Goal: Transaction & Acquisition: Subscribe to service/newsletter

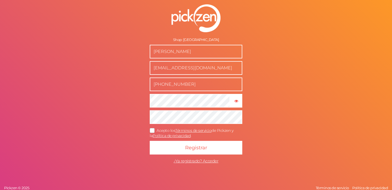
click at [168, 52] on input "[PERSON_NAME]" at bounding box center [196, 52] width 93 height 14
type input "[PERSON_NAME]"
drag, startPoint x: 173, startPoint y: 73, endPoint x: 171, endPoint y: 67, distance: 6.3
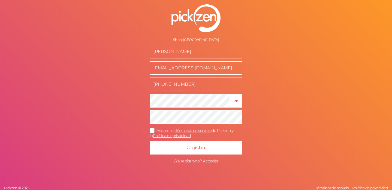
click at [173, 73] on input "[EMAIL_ADDRESS][DOMAIN_NAME]" at bounding box center [196, 68] width 93 height 14
drag, startPoint x: 170, startPoint y: 66, endPoint x: 138, endPoint y: 66, distance: 31.9
click at [138, 66] on form "Shop: [GEOGRAPHIC_DATA][PERSON_NAME] [EMAIL_ADDRESS][DOMAIN_NAME] [PHONE_NUMBER…" at bounding box center [196, 85] width 136 height 184
type input "[PERSON_NAME][EMAIL_ADDRESS][PERSON_NAME][DOMAIN_NAME]"
click at [173, 88] on input "[PHONE_NUMBER]" at bounding box center [196, 84] width 93 height 14
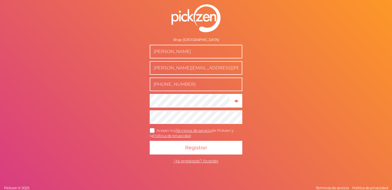
click at [173, 88] on input "[PHONE_NUMBER]" at bounding box center [196, 84] width 93 height 14
click at [166, 85] on input "[PHONE_NUMBER]" at bounding box center [196, 84] width 93 height 14
drag, startPoint x: 163, startPoint y: 84, endPoint x: 192, endPoint y: 84, distance: 28.3
click at [192, 84] on input "[PHONE_NUMBER]" at bounding box center [196, 84] width 93 height 14
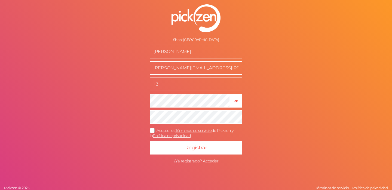
type input "+"
click at [155, 130] on icon at bounding box center [152, 130] width 9 height 3
click at [0, 0] on input "Acepto los Términos de servicio de Pickzen y la Política de privacidad ." at bounding box center [0, 0] width 0 height 0
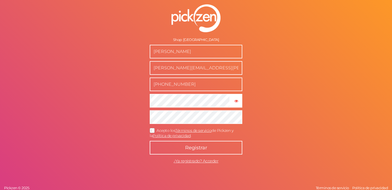
click at [165, 141] on button "Registrar" at bounding box center [196, 148] width 93 height 14
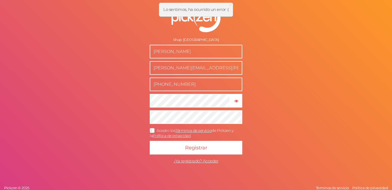
click at [179, 86] on input "[PHONE_NUMBER]" at bounding box center [196, 84] width 93 height 14
click at [173, 83] on input "[PHONE_NUMBER]" at bounding box center [196, 84] width 93 height 14
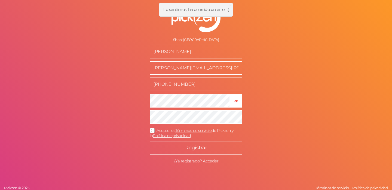
click at [203, 152] on button "Registrar" at bounding box center [196, 148] width 93 height 14
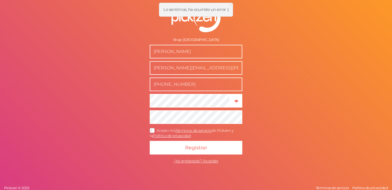
click at [173, 84] on input "[PHONE_NUMBER]" at bounding box center [196, 84] width 93 height 14
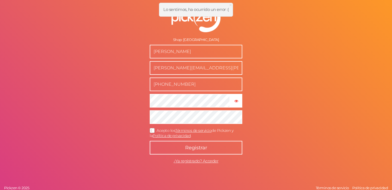
click at [181, 148] on button "Registrar" at bounding box center [196, 148] width 93 height 14
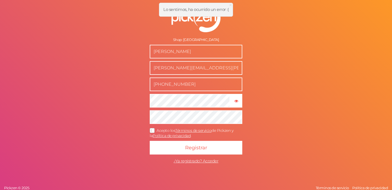
drag, startPoint x: 162, startPoint y: 84, endPoint x: 145, endPoint y: 84, distance: 16.6
click at [145, 84] on form "Shop: [GEOGRAPHIC_DATA] mARTA [EMAIL_ADDRESS][PERSON_NAME][DOMAIN_NAME] [PHONE_…" at bounding box center [196, 85] width 136 height 184
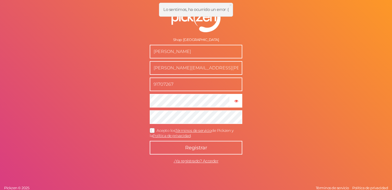
type input "91707267"
click at [205, 149] on span "Registrar" at bounding box center [196, 147] width 22 height 6
